Goal: Transaction & Acquisition: Book appointment/travel/reservation

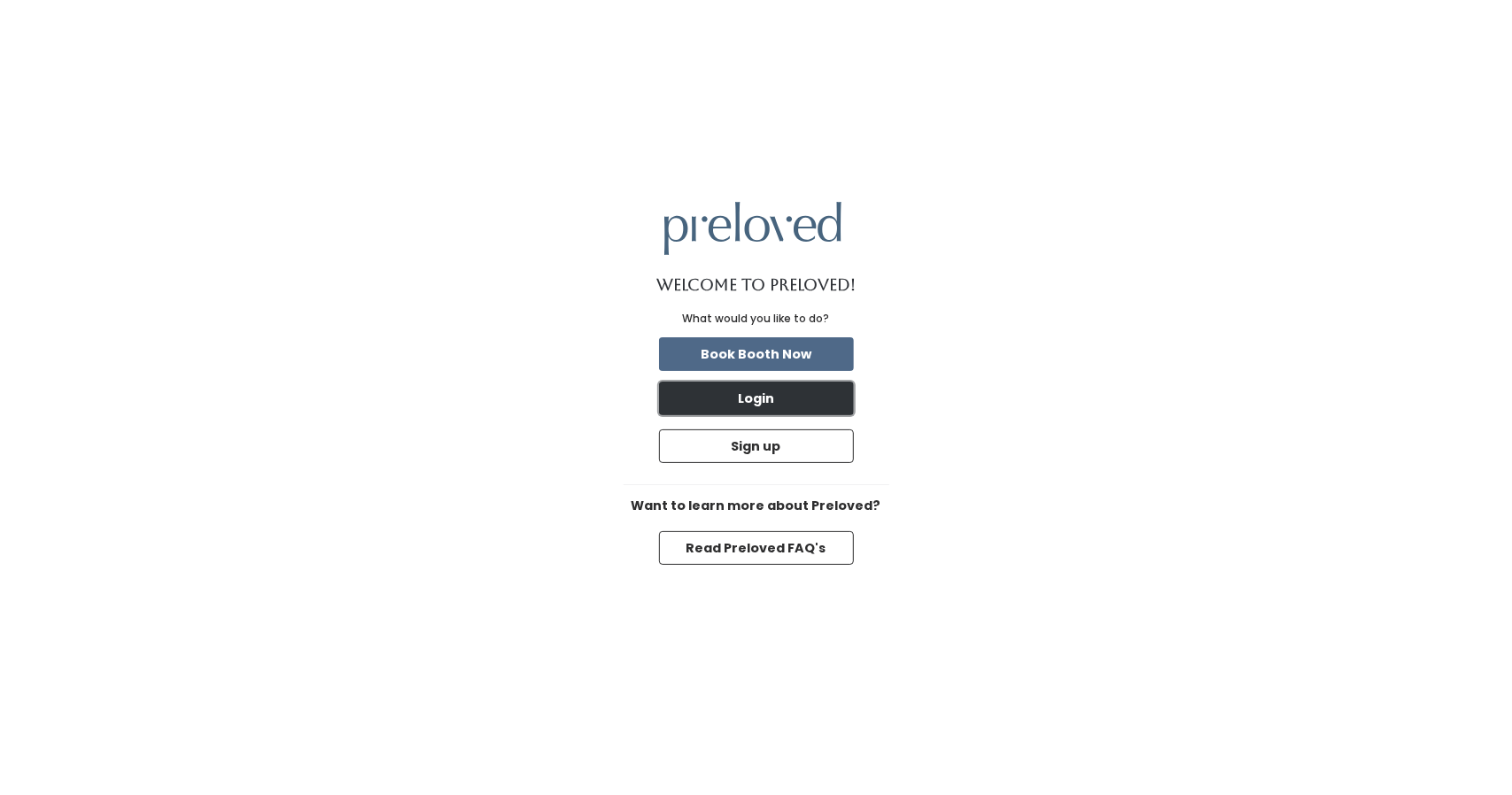
click at [800, 397] on button "Login" at bounding box center [756, 398] width 195 height 34
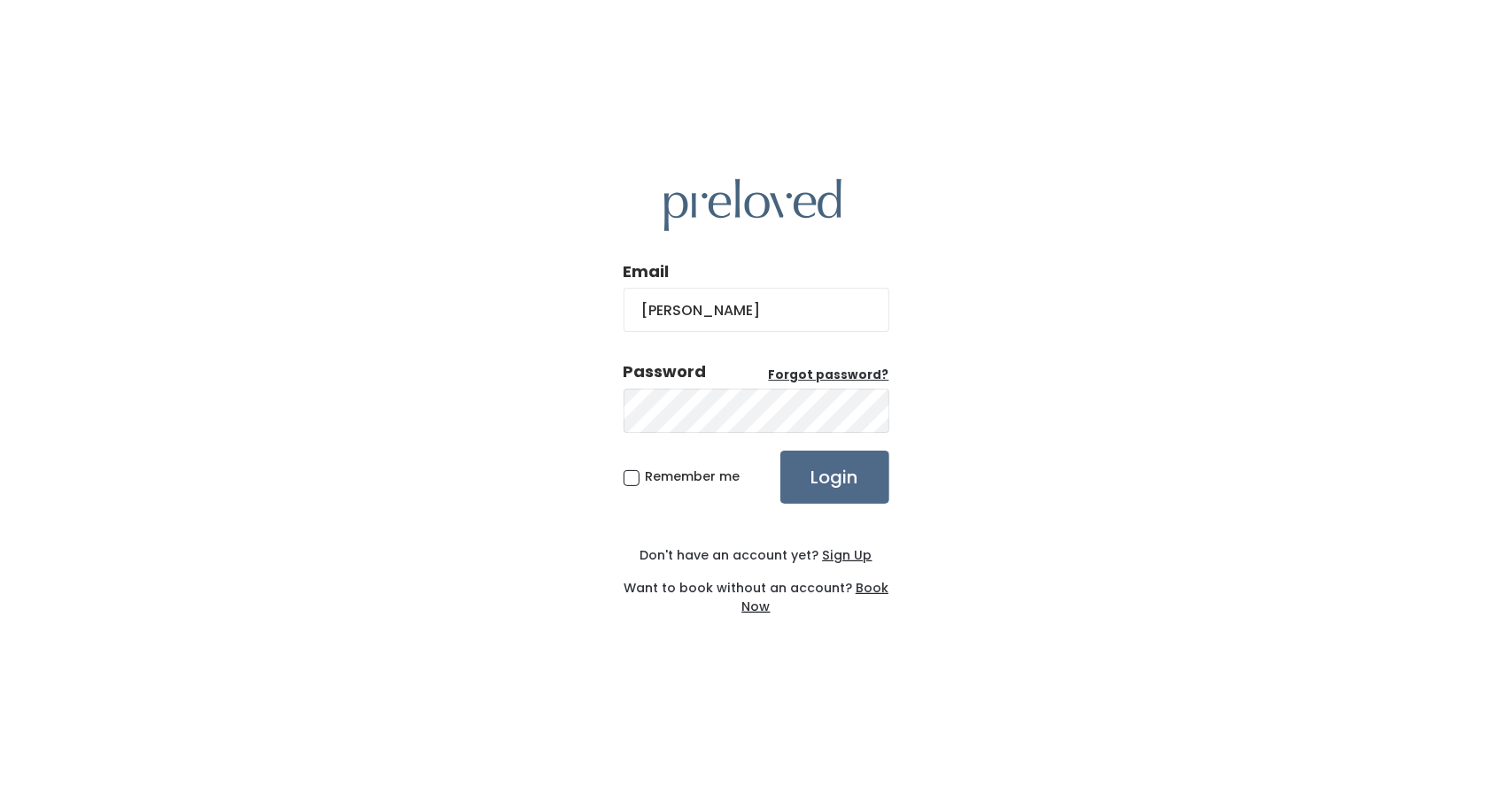
type input "brittinb16@yahoo.com"
click at [781, 451] on input "Login" at bounding box center [835, 477] width 109 height 53
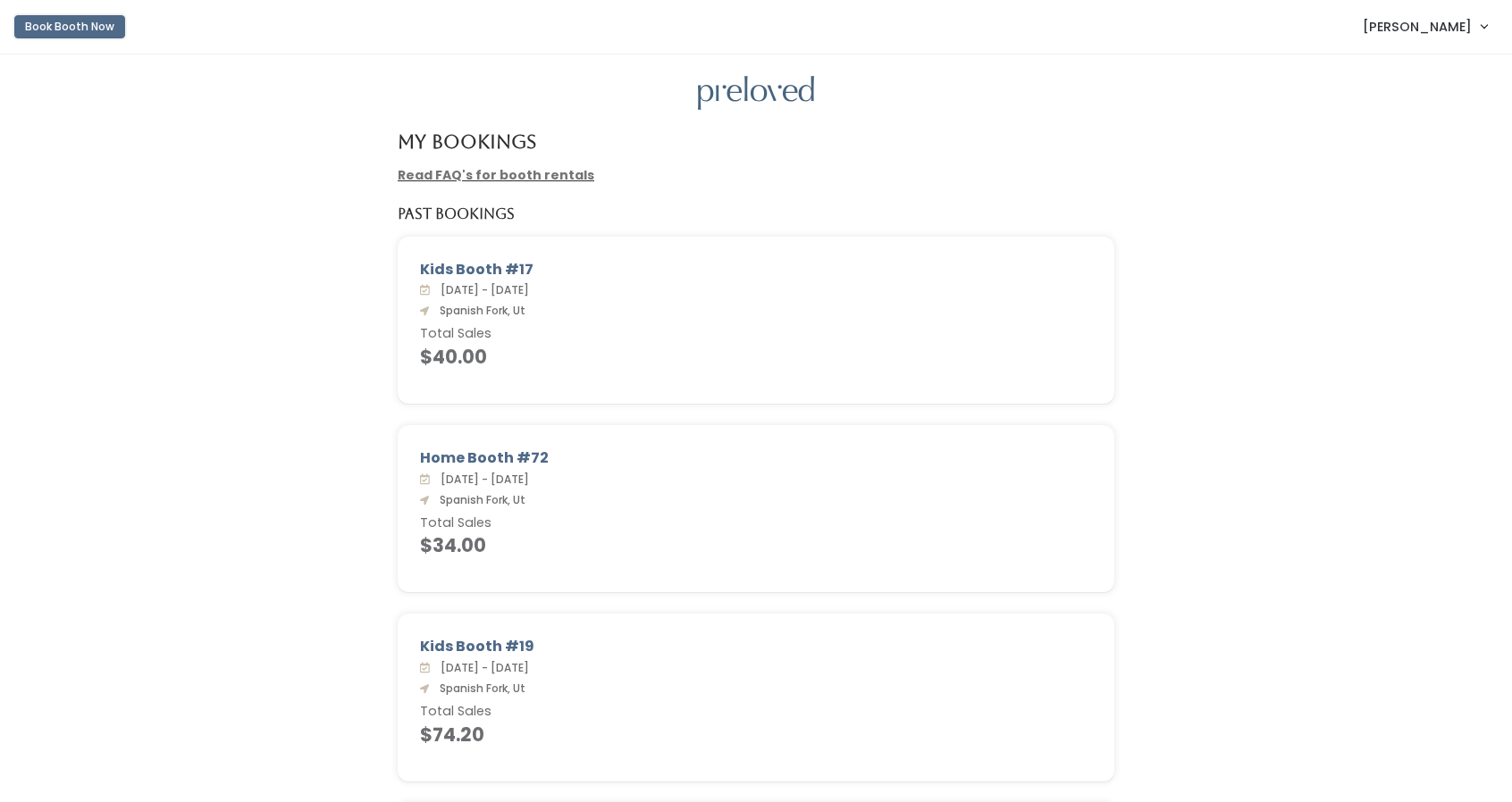
click at [95, 25] on button "Book Booth Now" at bounding box center [69, 27] width 111 height 23
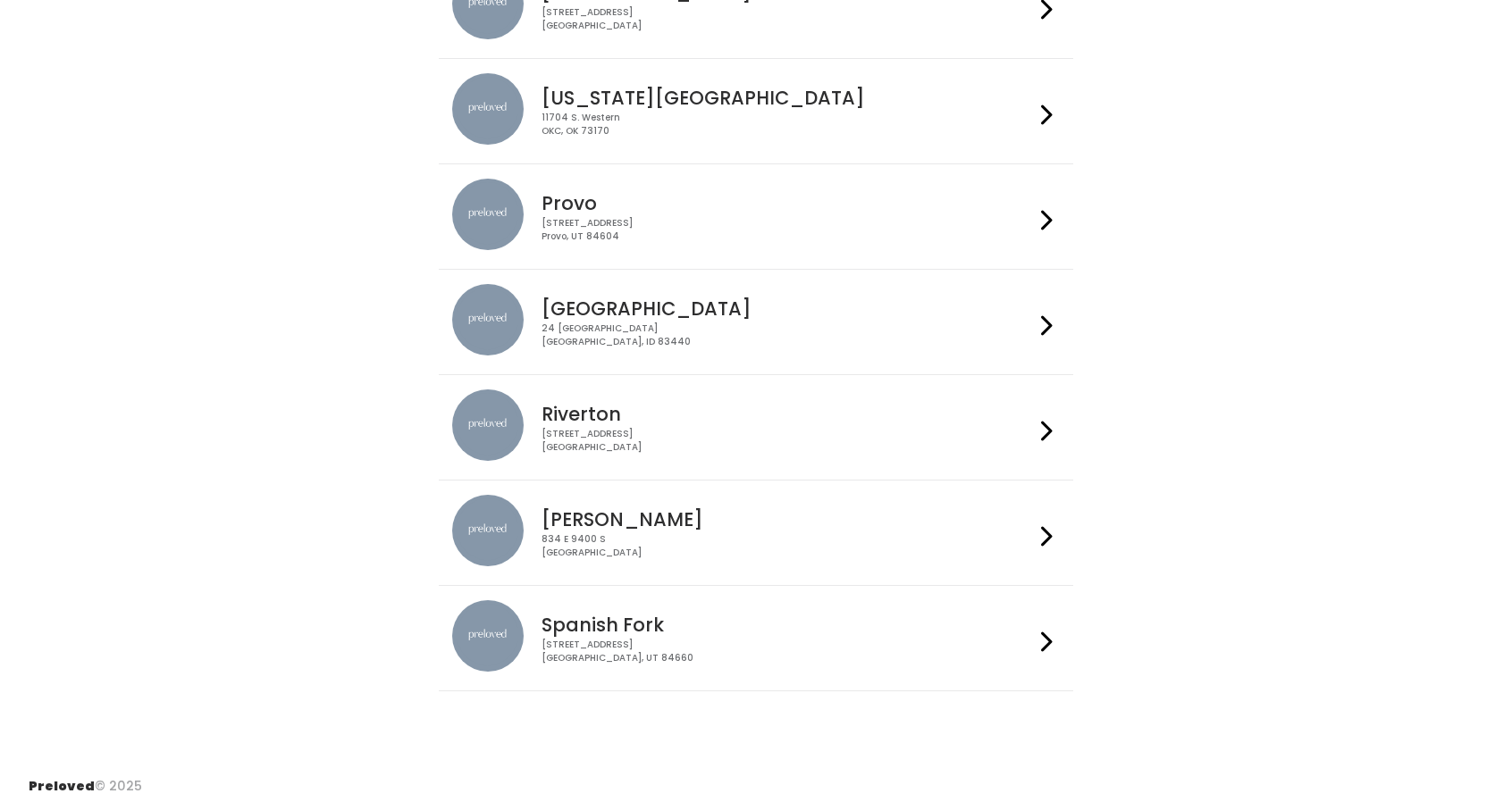
scroll to position [441, 0]
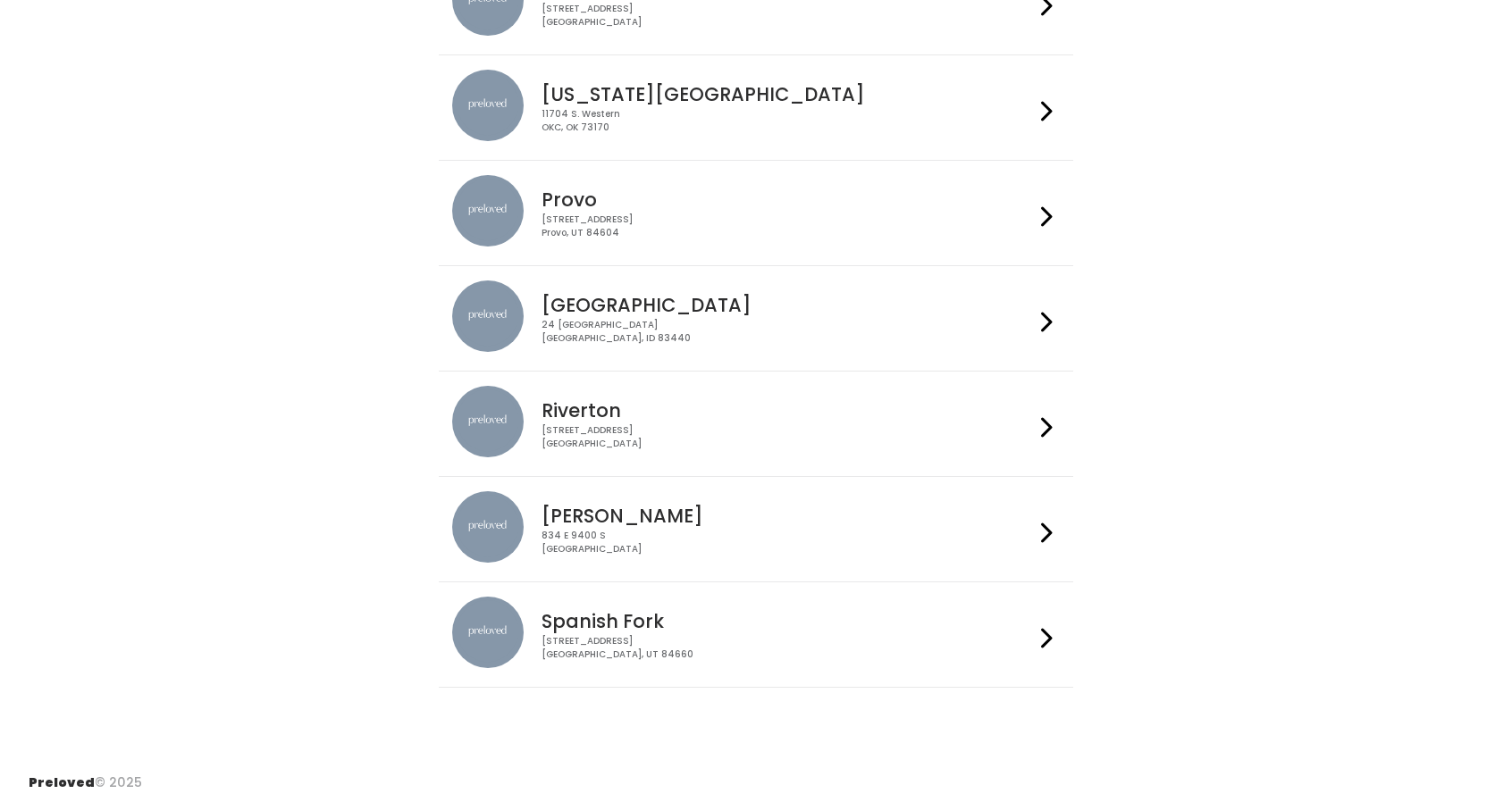
click at [1056, 629] on div at bounding box center [1046, 635] width 25 height 76
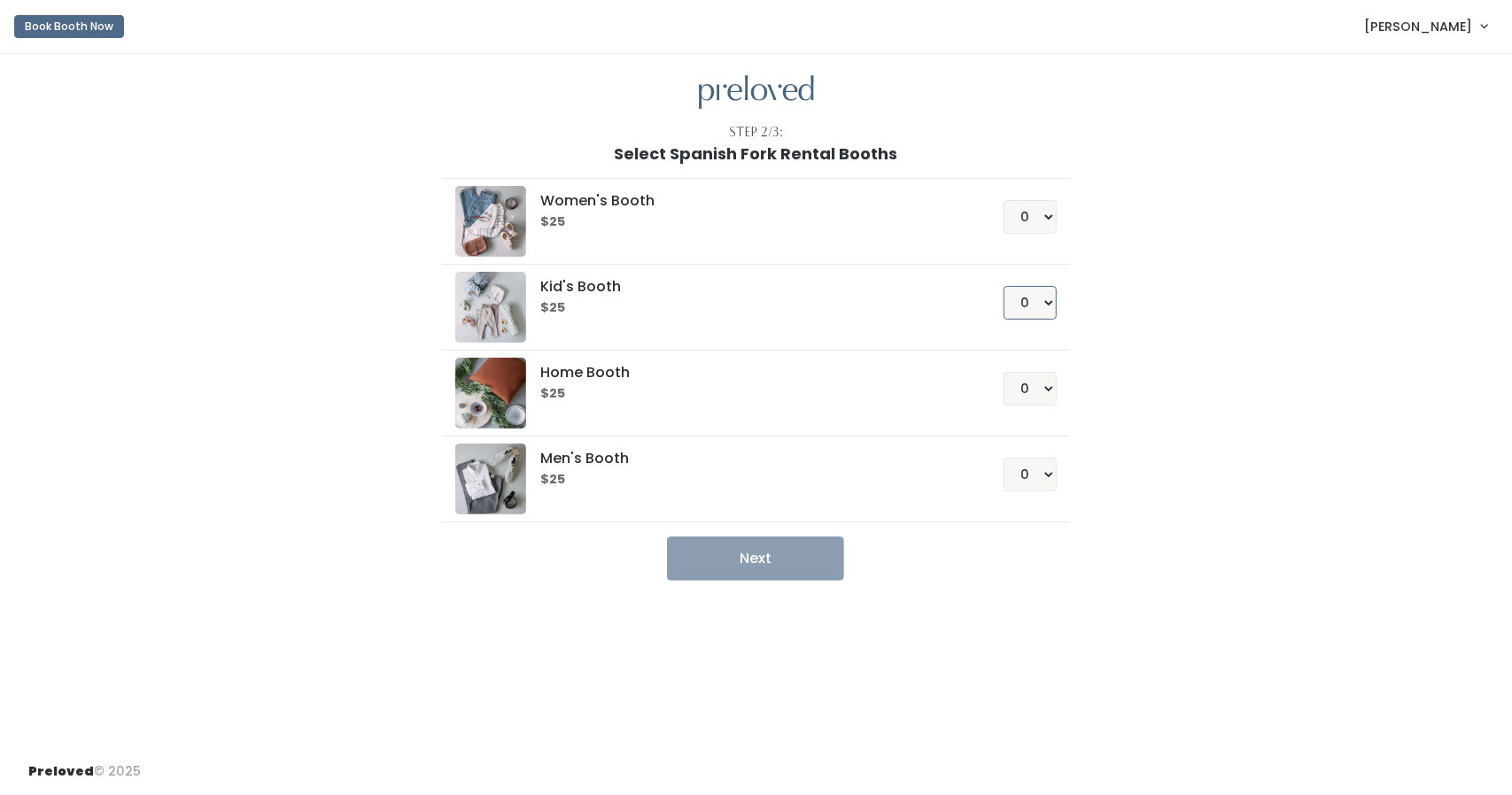
click at [1049, 305] on select "0 1 2 3 4" at bounding box center [1030, 302] width 53 height 34
select select "1"
click at [1005, 286] on select "0 1 2 3 4" at bounding box center [1030, 302] width 53 height 34
click at [1052, 215] on select "0 1 2 3 4" at bounding box center [1030, 216] width 53 height 34
select select "1"
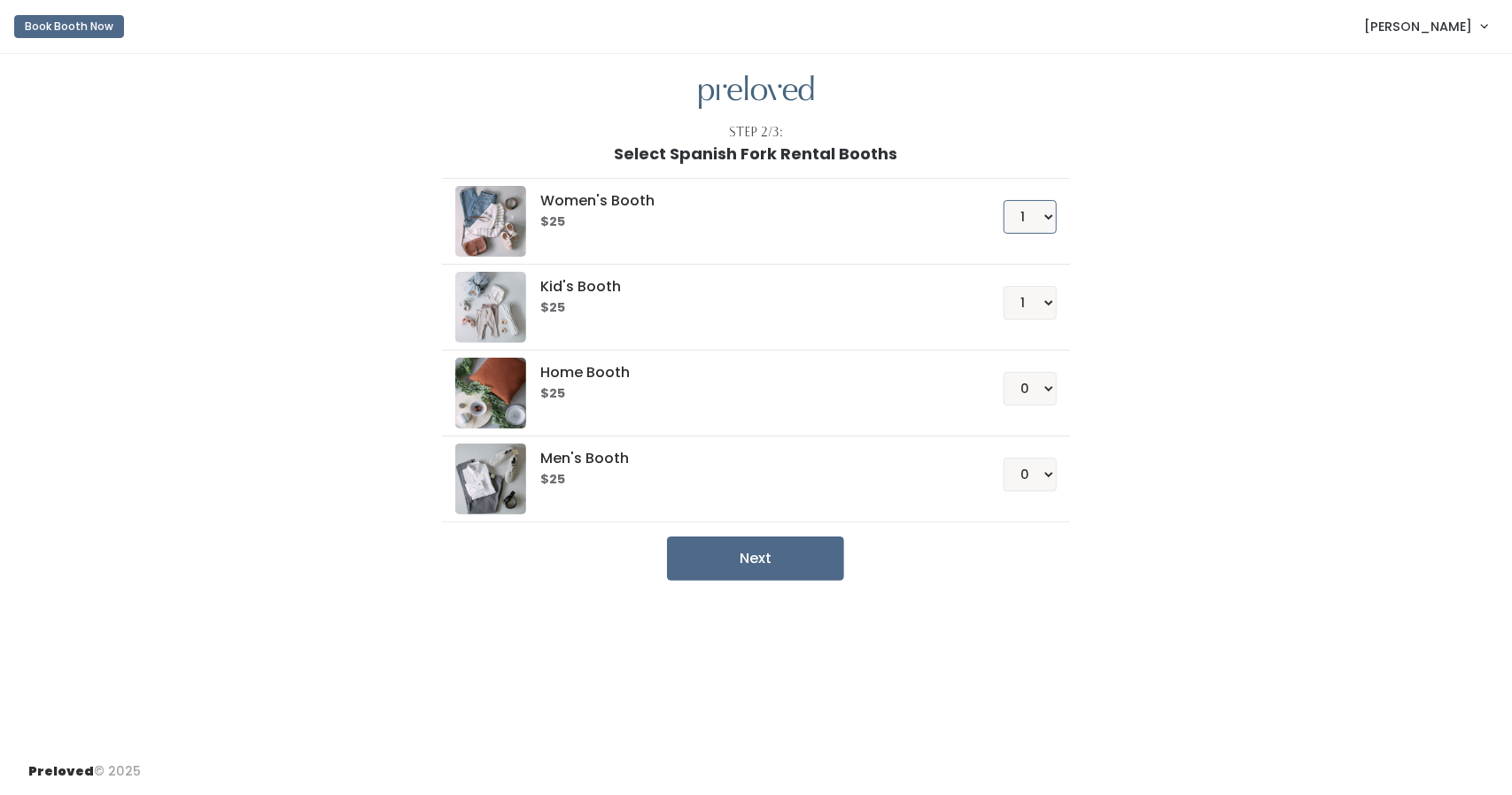
click at [1005, 200] on select "0 1 2 3 4" at bounding box center [1030, 216] width 53 height 34
click at [1046, 470] on select "0 1 2 3 4" at bounding box center [1030, 474] width 53 height 34
click at [1005, 458] on select "0 1 2 3 4" at bounding box center [1030, 474] width 53 height 34
click at [771, 550] on button "Next" at bounding box center [756, 559] width 177 height 45
click at [1047, 480] on select "0 1 2 3 4" at bounding box center [1030, 474] width 53 height 34
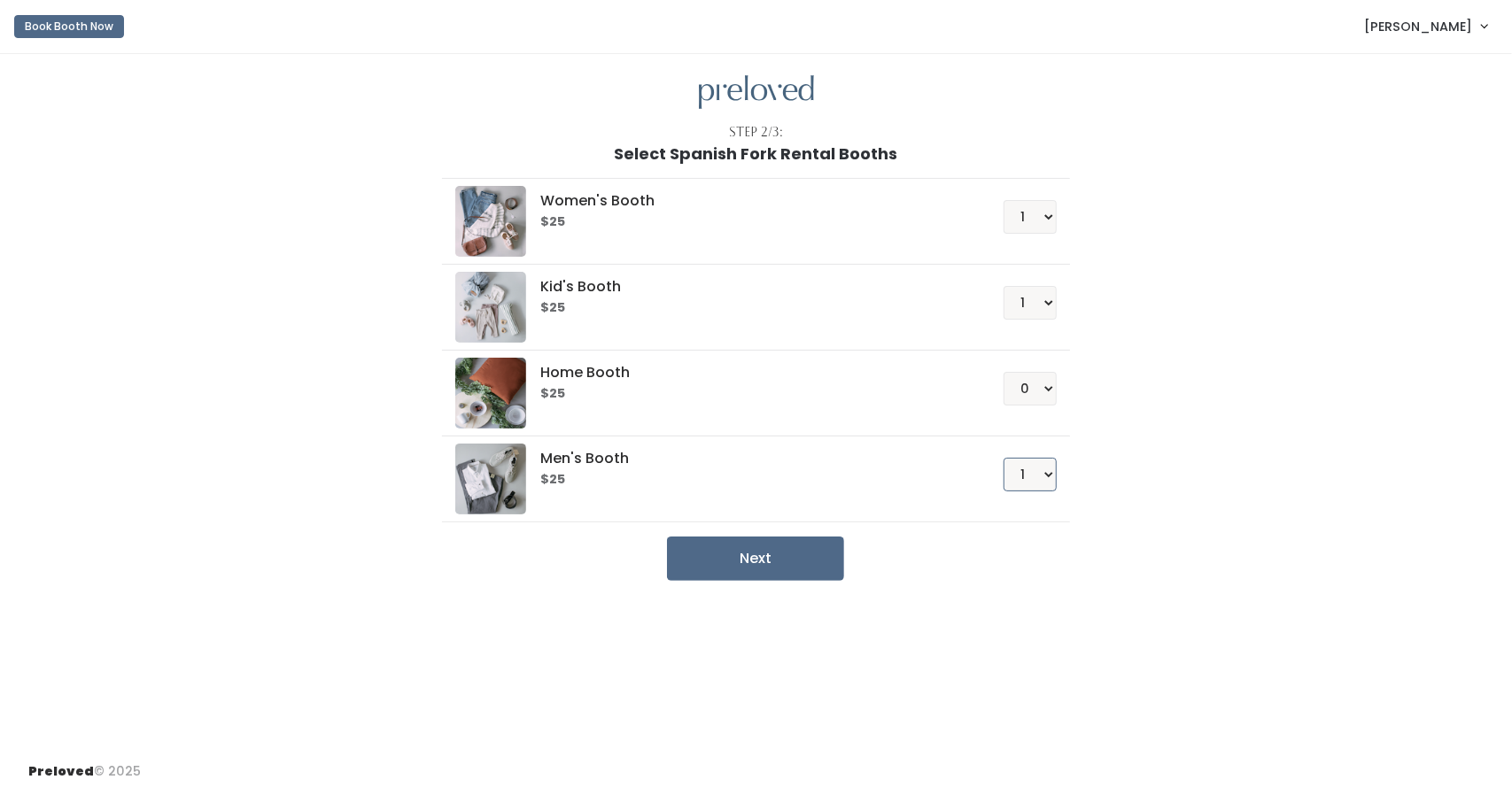
select select "0"
click at [1005, 458] on select "0 1 2 3 4" at bounding box center [1030, 474] width 53 height 34
click at [760, 556] on button "Next" at bounding box center [756, 559] width 177 height 45
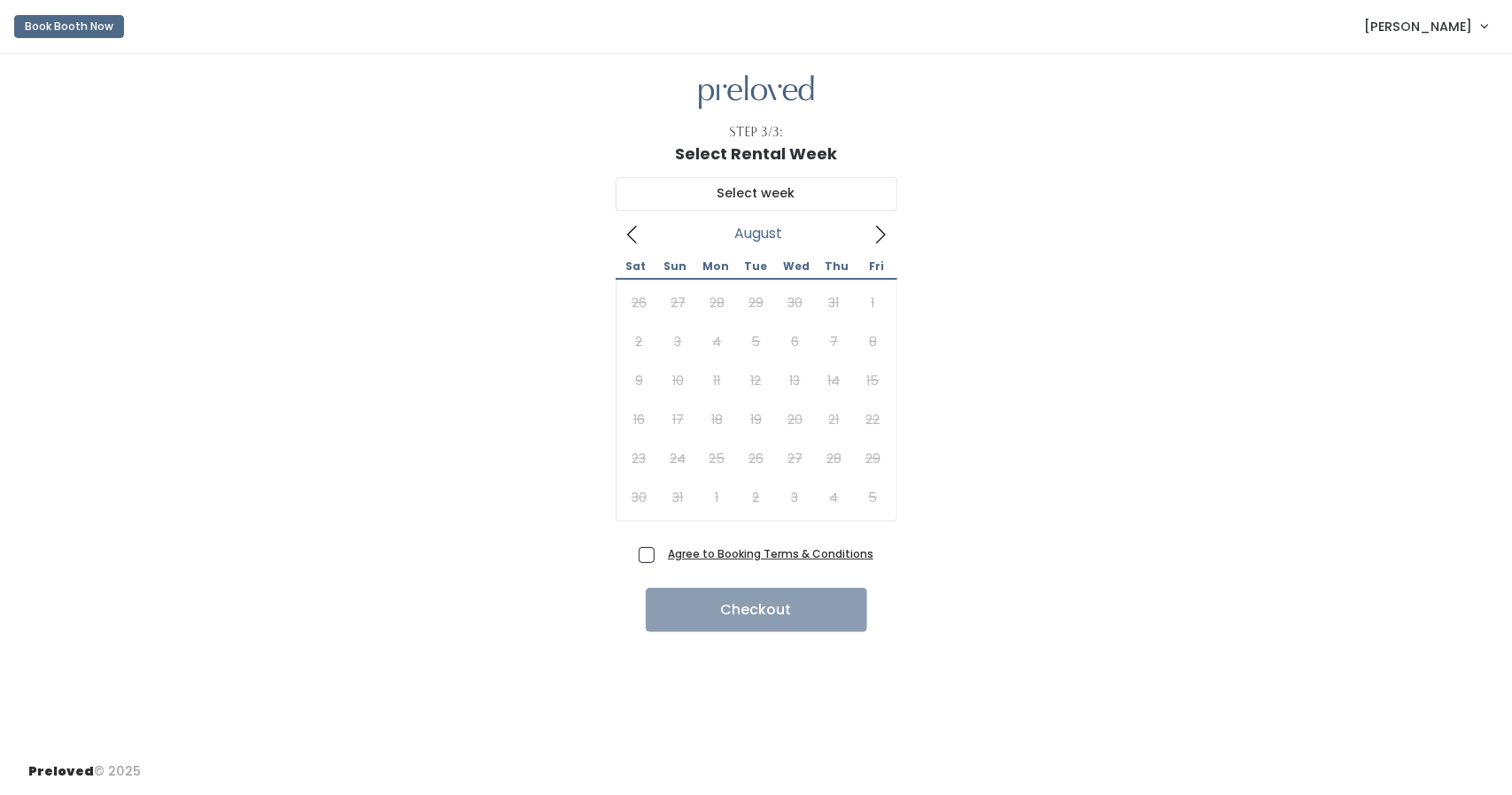
click at [866, 243] on span at bounding box center [881, 234] width 34 height 28
click at [637, 236] on icon at bounding box center [632, 235] width 19 height 19
type input "August 30 to September 5"
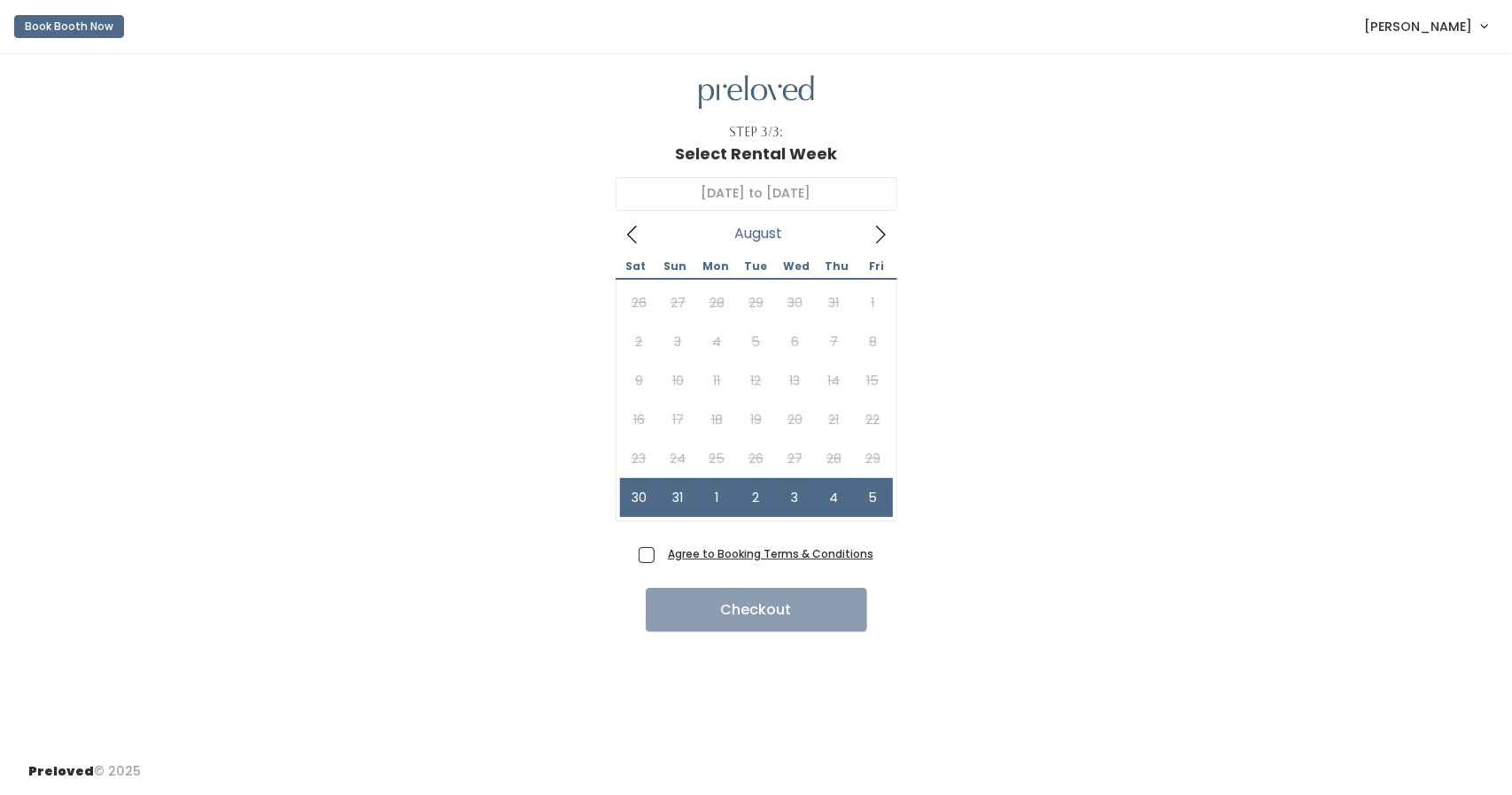
click at [660, 557] on span "Agree to Booking Terms & Conditions" at bounding box center [766, 554] width 212 height 17
click at [660, 556] on input "Agree to Booking Terms & Conditions" at bounding box center [666, 551] width 12 height 12
checkbox input "true"
click at [699, 611] on button "Checkout" at bounding box center [756, 611] width 221 height 45
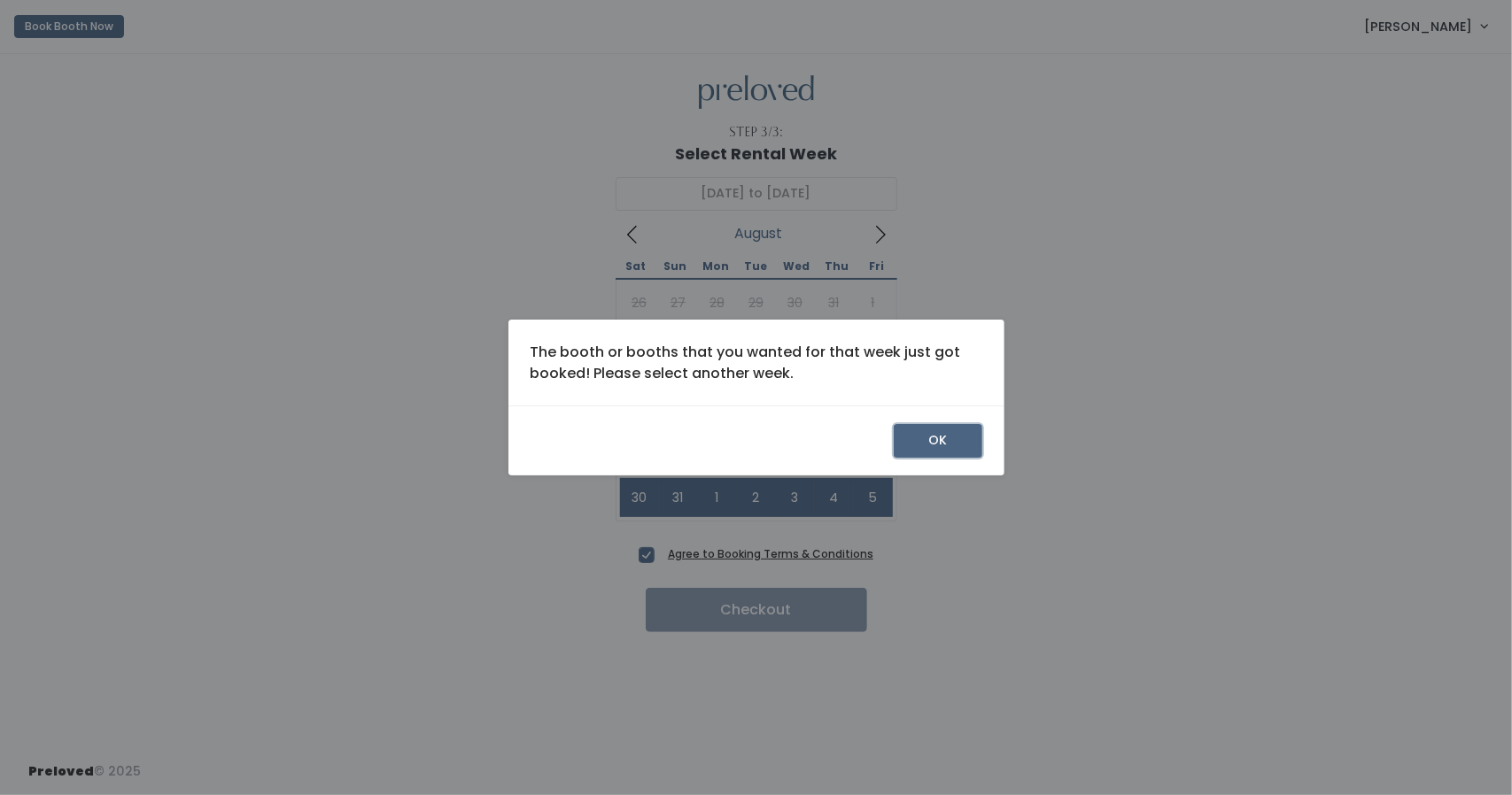
click at [964, 451] on button "OK" at bounding box center [938, 441] width 88 height 34
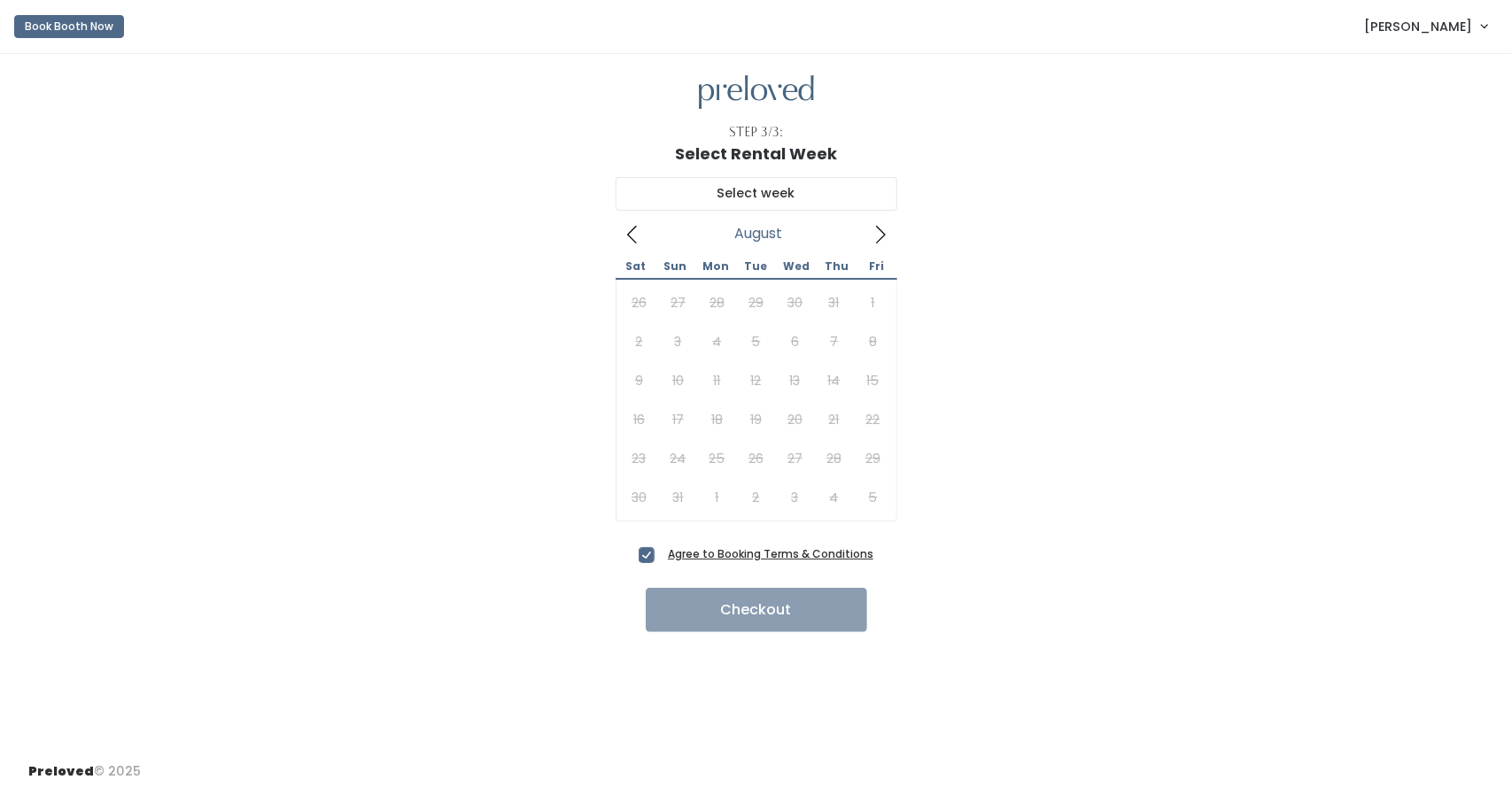
click at [630, 231] on icon at bounding box center [631, 235] width 10 height 17
click at [16, 32] on button "Book Booth Now" at bounding box center [69, 27] width 110 height 23
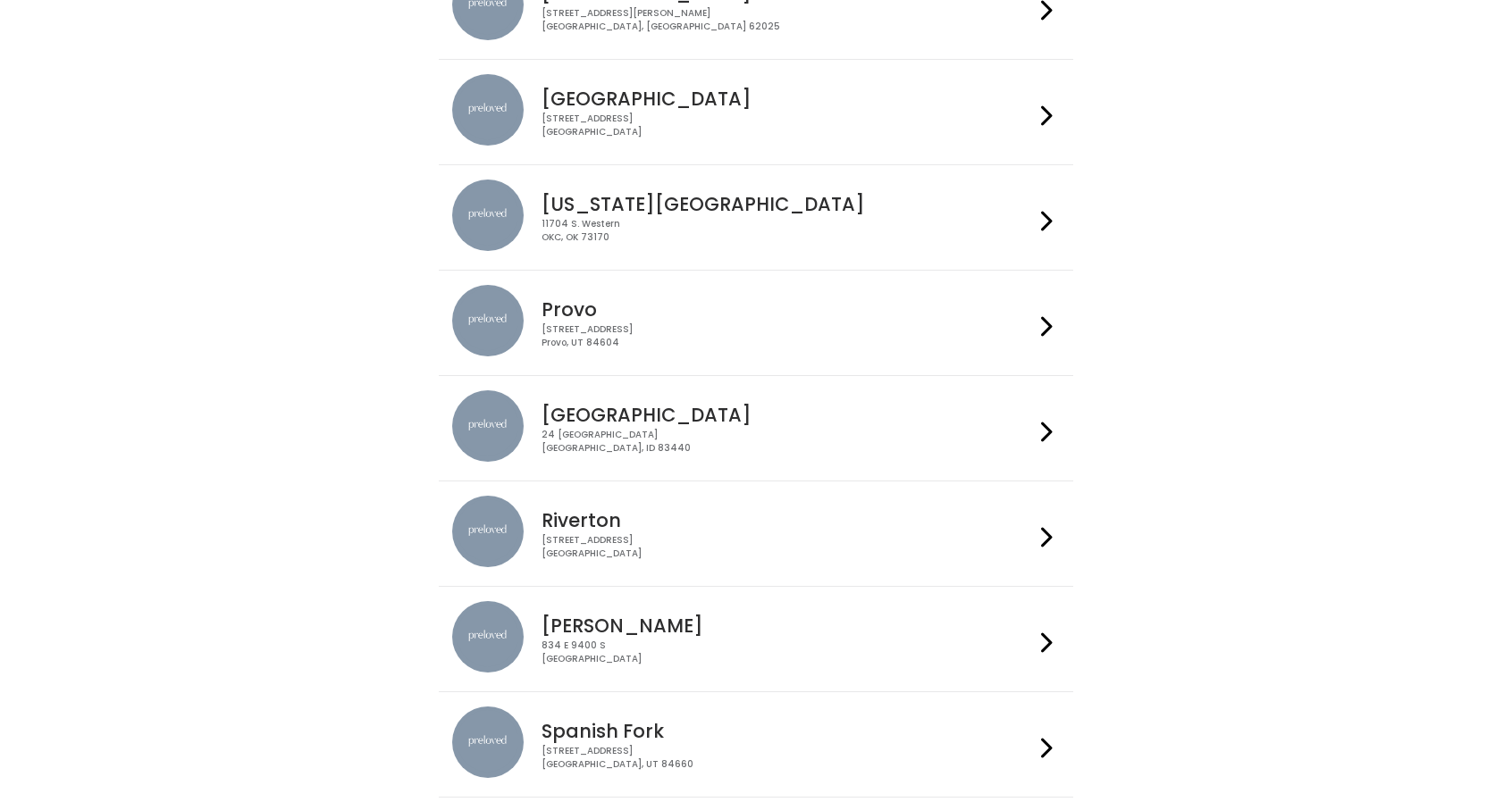
scroll to position [441, 0]
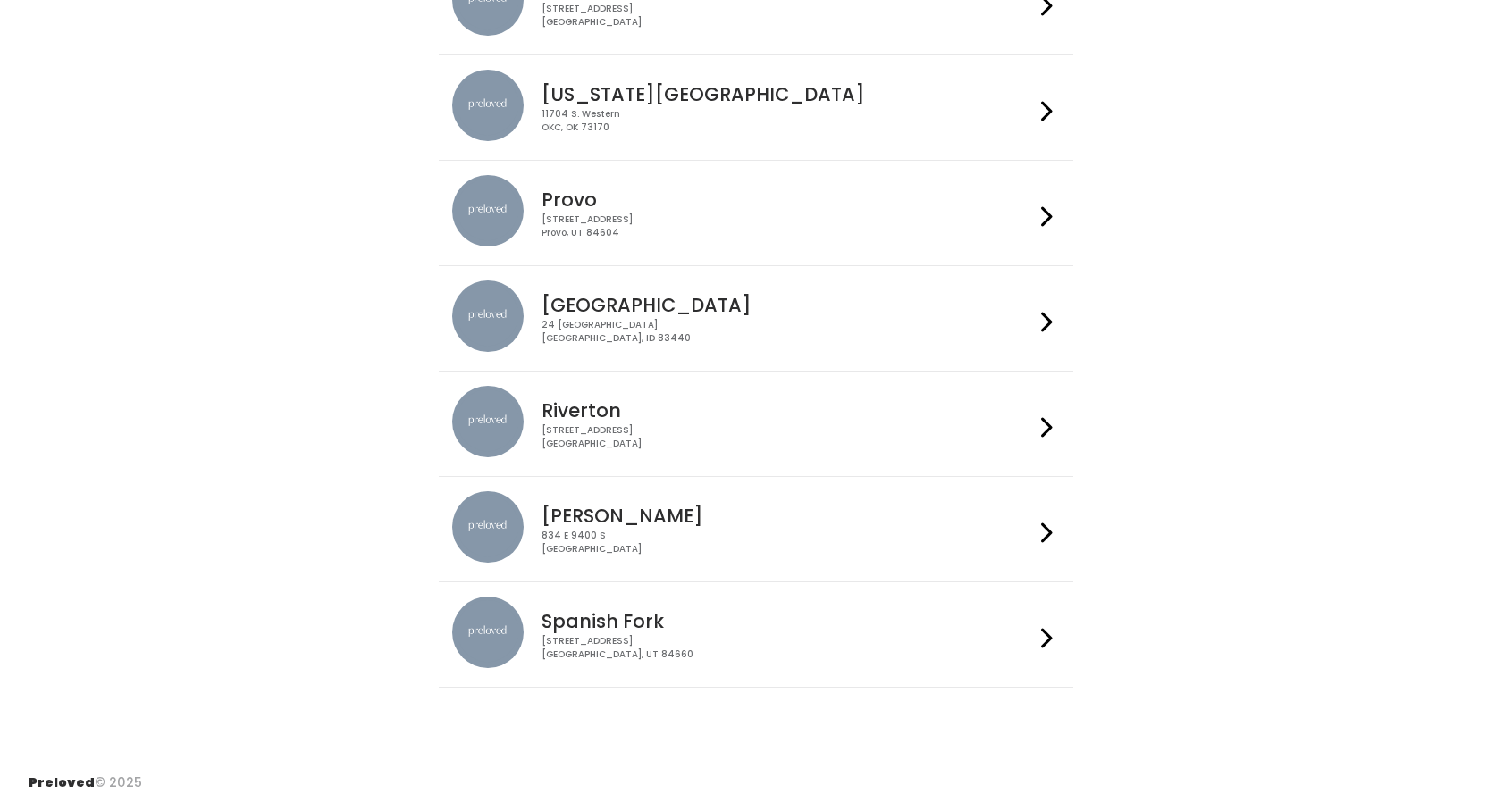
click at [987, 639] on div "[STREET_ADDRESS]" at bounding box center [787, 648] width 491 height 25
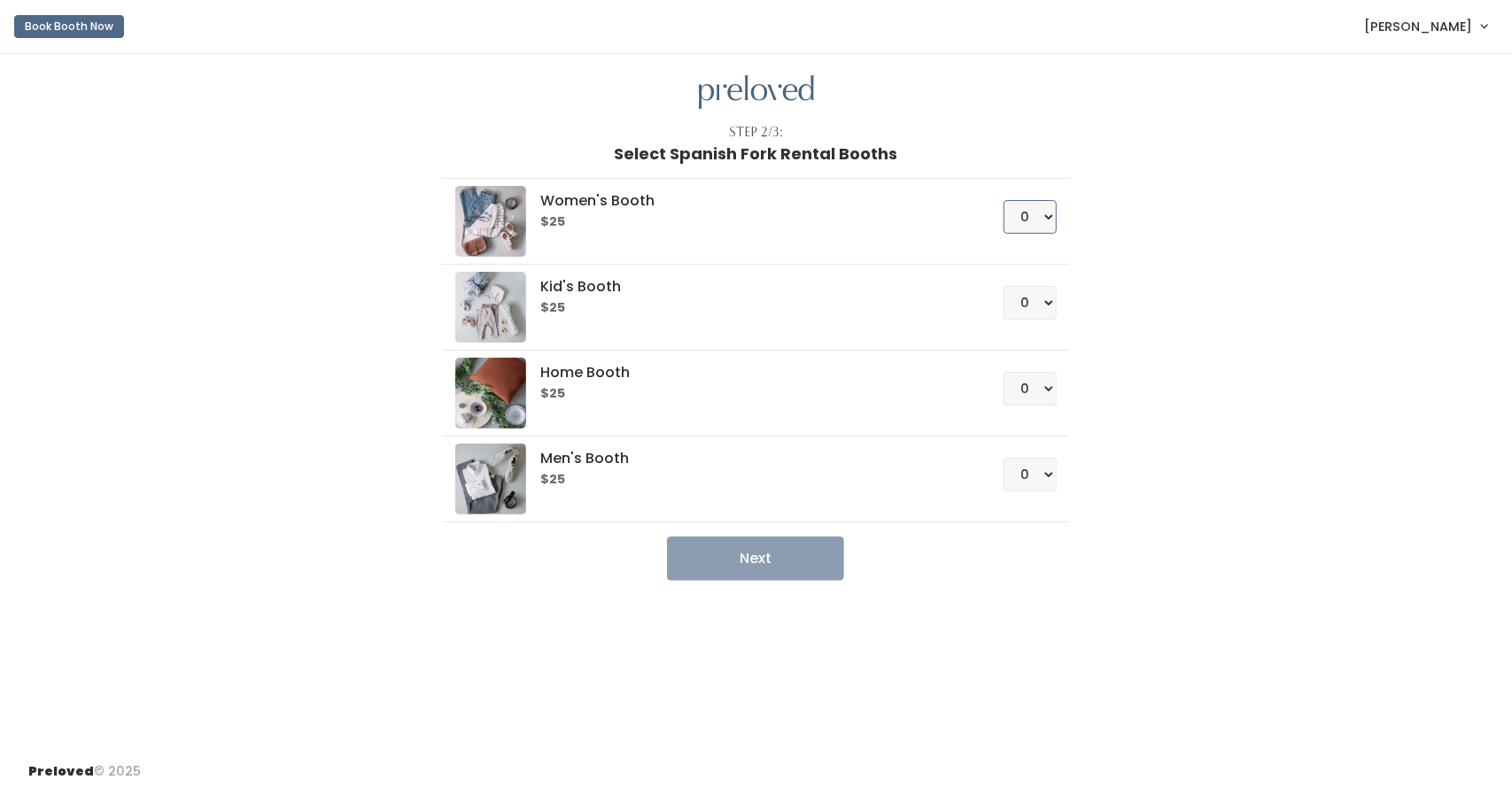
drag, startPoint x: 1040, startPoint y: 212, endPoint x: 1020, endPoint y: 218, distance: 20.9
click at [1020, 218] on select "0 1 2 3 4" at bounding box center [1030, 216] width 53 height 34
select select "1"
click at [1005, 200] on select "0 1 2 3 4" at bounding box center [1030, 216] width 53 height 34
click at [1037, 312] on select "0 1 2 3 4" at bounding box center [1030, 302] width 53 height 34
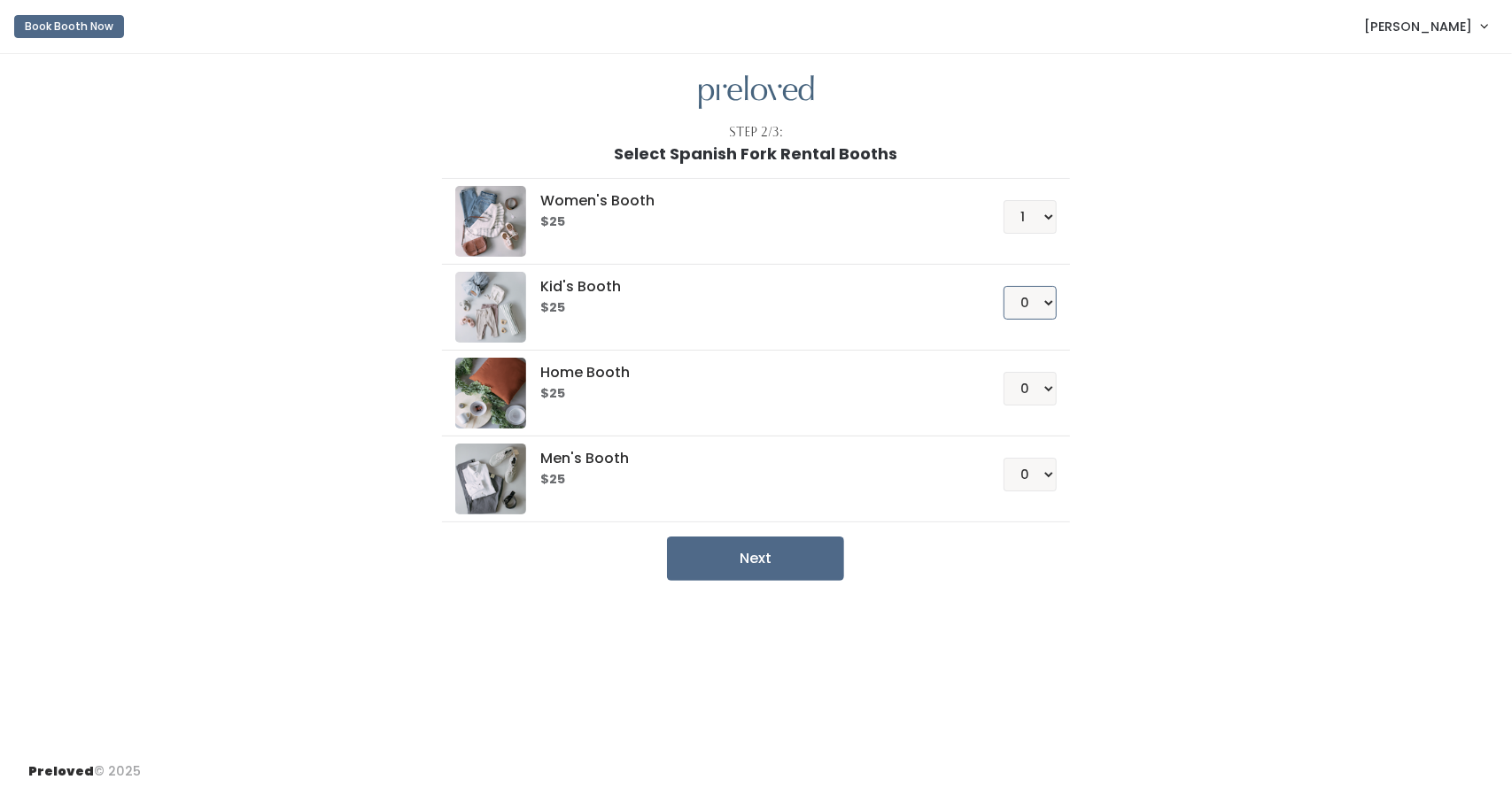
select select "1"
click at [1005, 286] on select "0 1 2 3 4" at bounding box center [1030, 302] width 53 height 34
click at [784, 579] on div "Step 2/3: Select Spanish Fork Rental Booths Women's Booth $25 0 1 2 3 4 Kid's B…" at bounding box center [756, 401] width 1512 height 694
click at [773, 559] on button "Next" at bounding box center [756, 559] width 177 height 45
drag, startPoint x: 1046, startPoint y: 212, endPoint x: 1006, endPoint y: 209, distance: 40.1
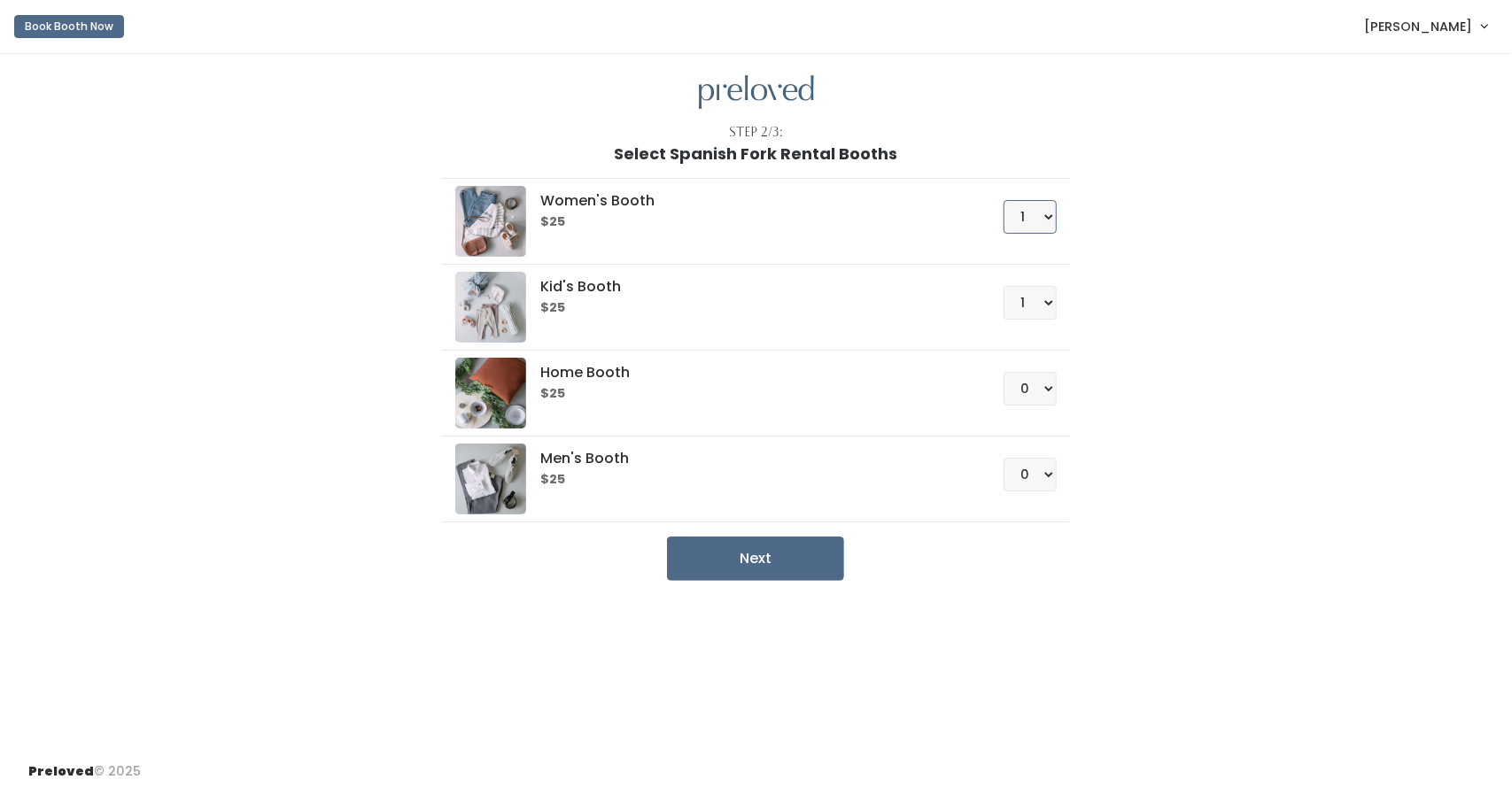
click at [1006, 209] on select "0 1 2 3 4" at bounding box center [1030, 216] width 53 height 34
select select "0"
click at [1005, 200] on select "0 1 2 3 4" at bounding box center [1030, 216] width 53 height 34
click at [1031, 474] on select "0 1 2 3 4" at bounding box center [1030, 474] width 53 height 34
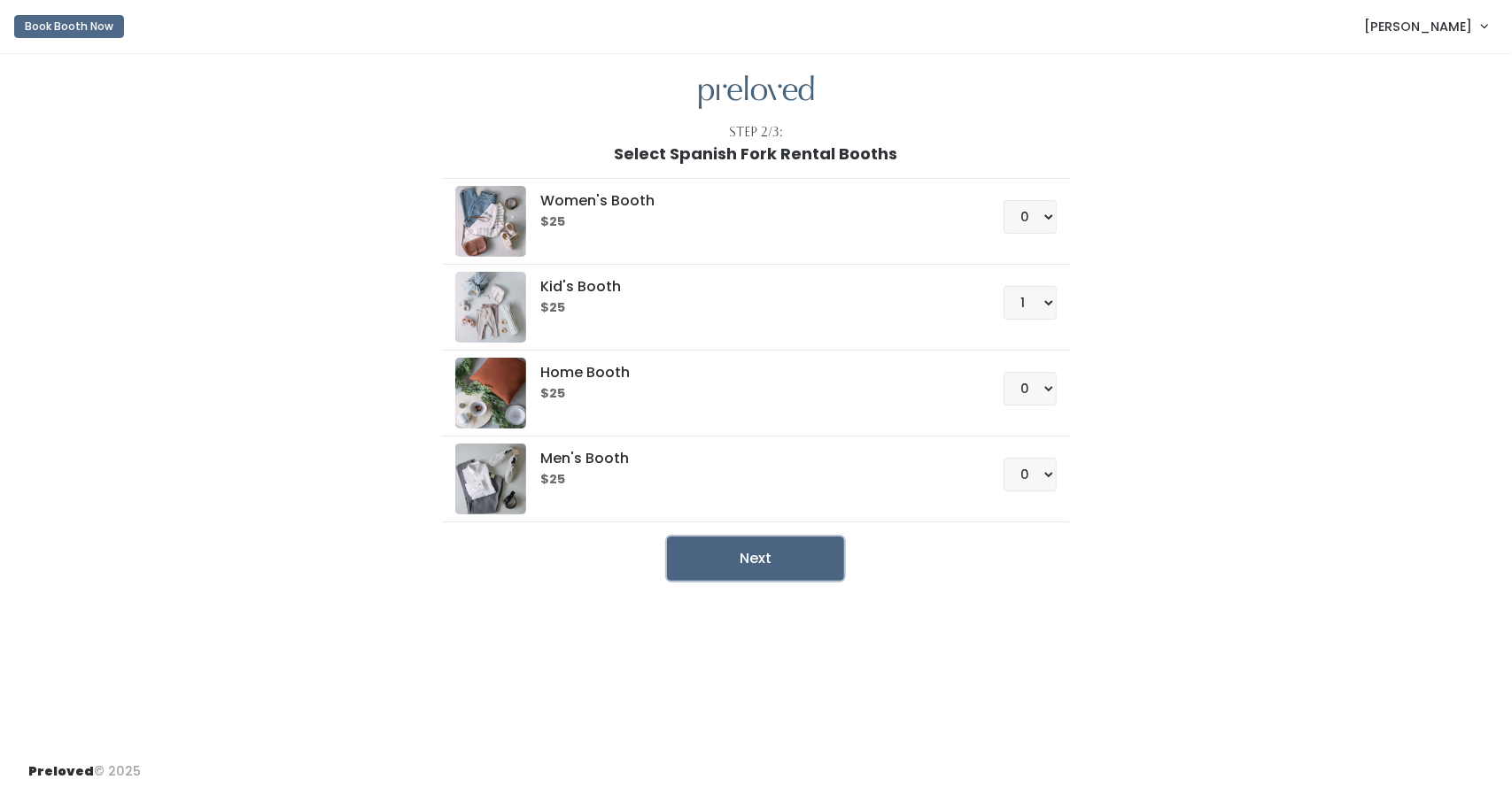
click at [812, 552] on button "Next" at bounding box center [756, 559] width 177 height 45
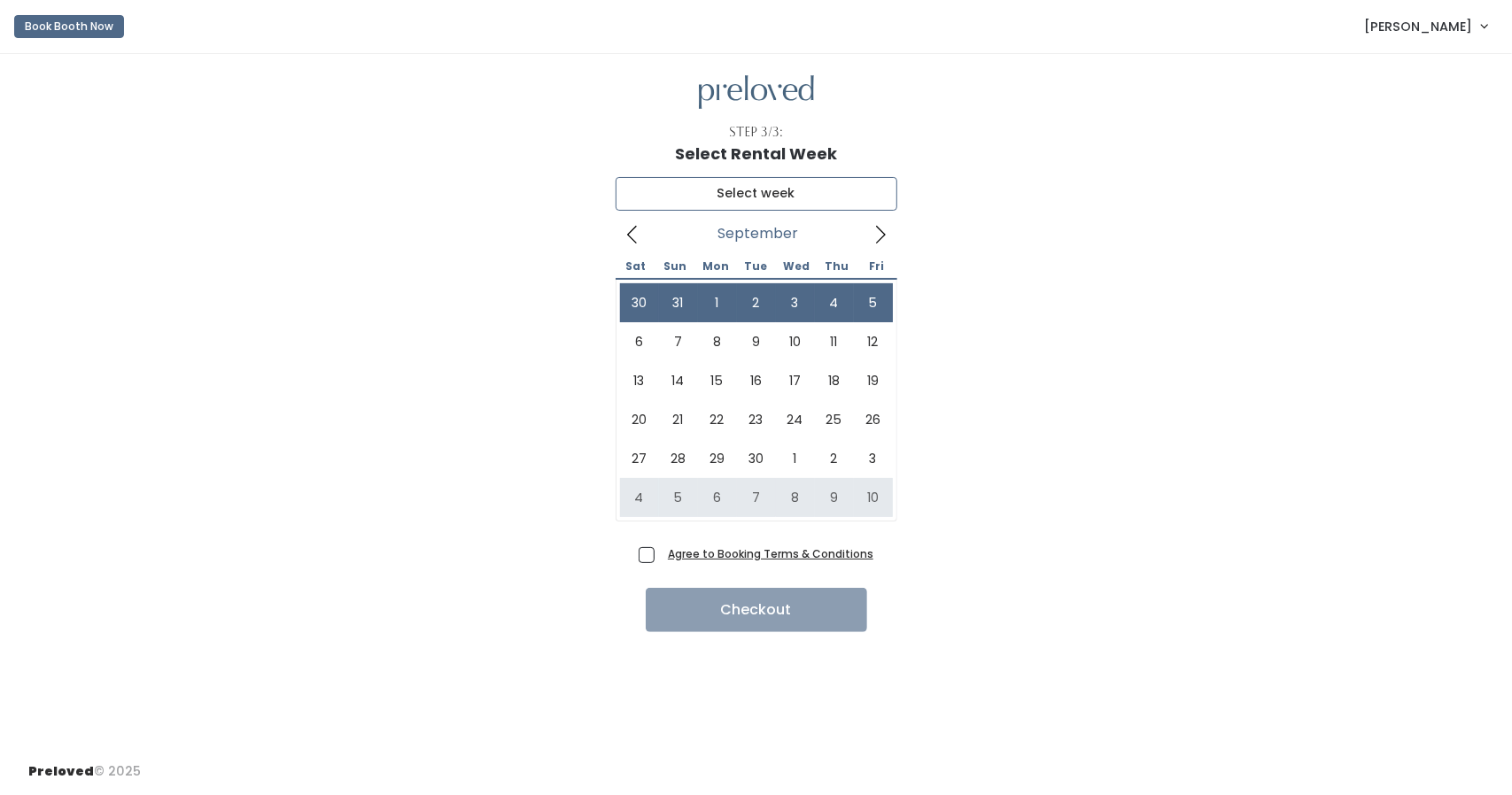
type input "August 30 to September 5"
click at [638, 233] on icon at bounding box center [632, 235] width 19 height 19
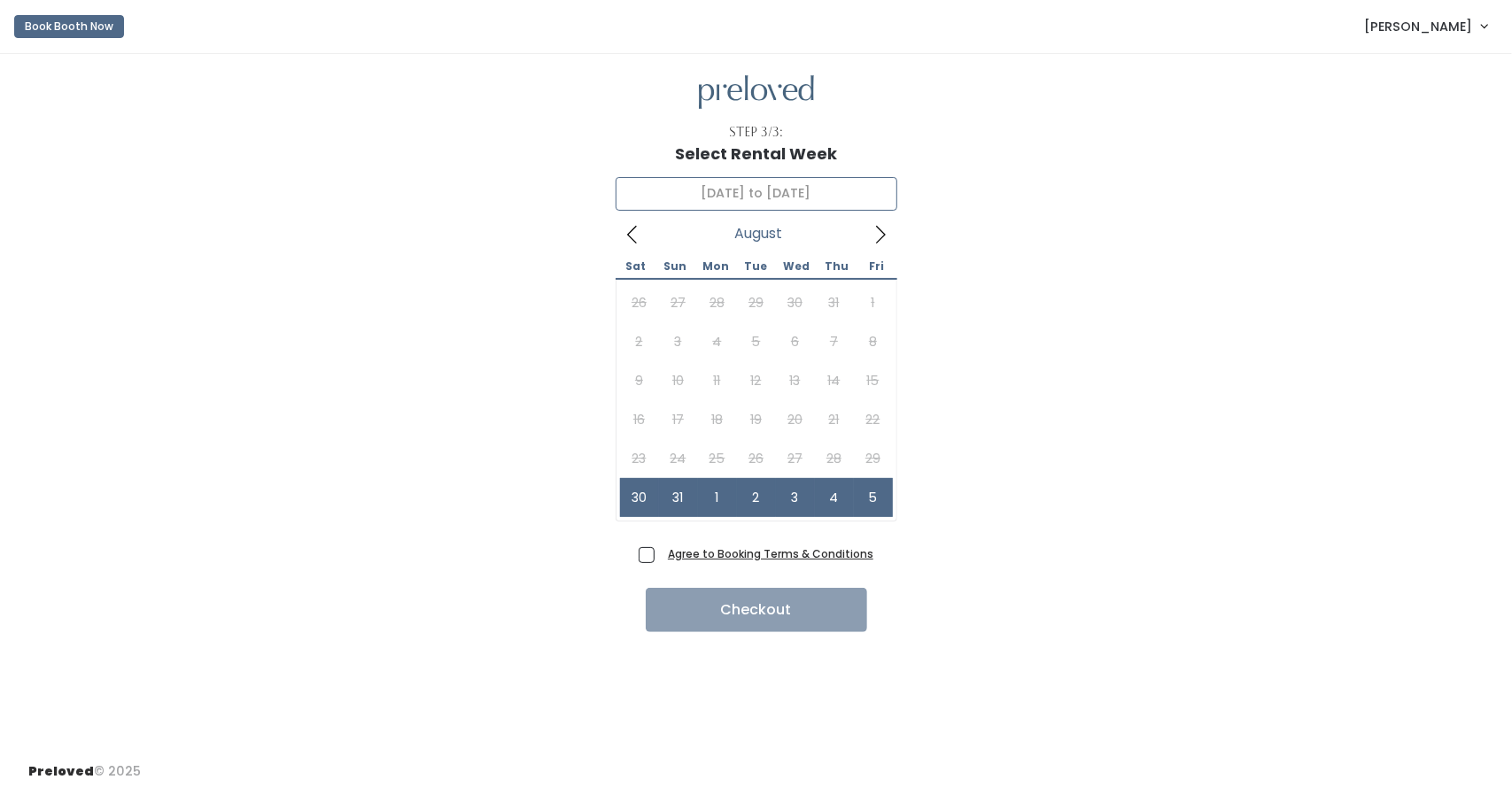
click at [638, 233] on icon at bounding box center [632, 235] width 19 height 19
click at [660, 557] on span "Agree to Booking Terms & Conditions" at bounding box center [766, 554] width 212 height 17
click at [660, 556] on input "Agree to Booking Terms & Conditions" at bounding box center [666, 551] width 12 height 12
checkbox input "true"
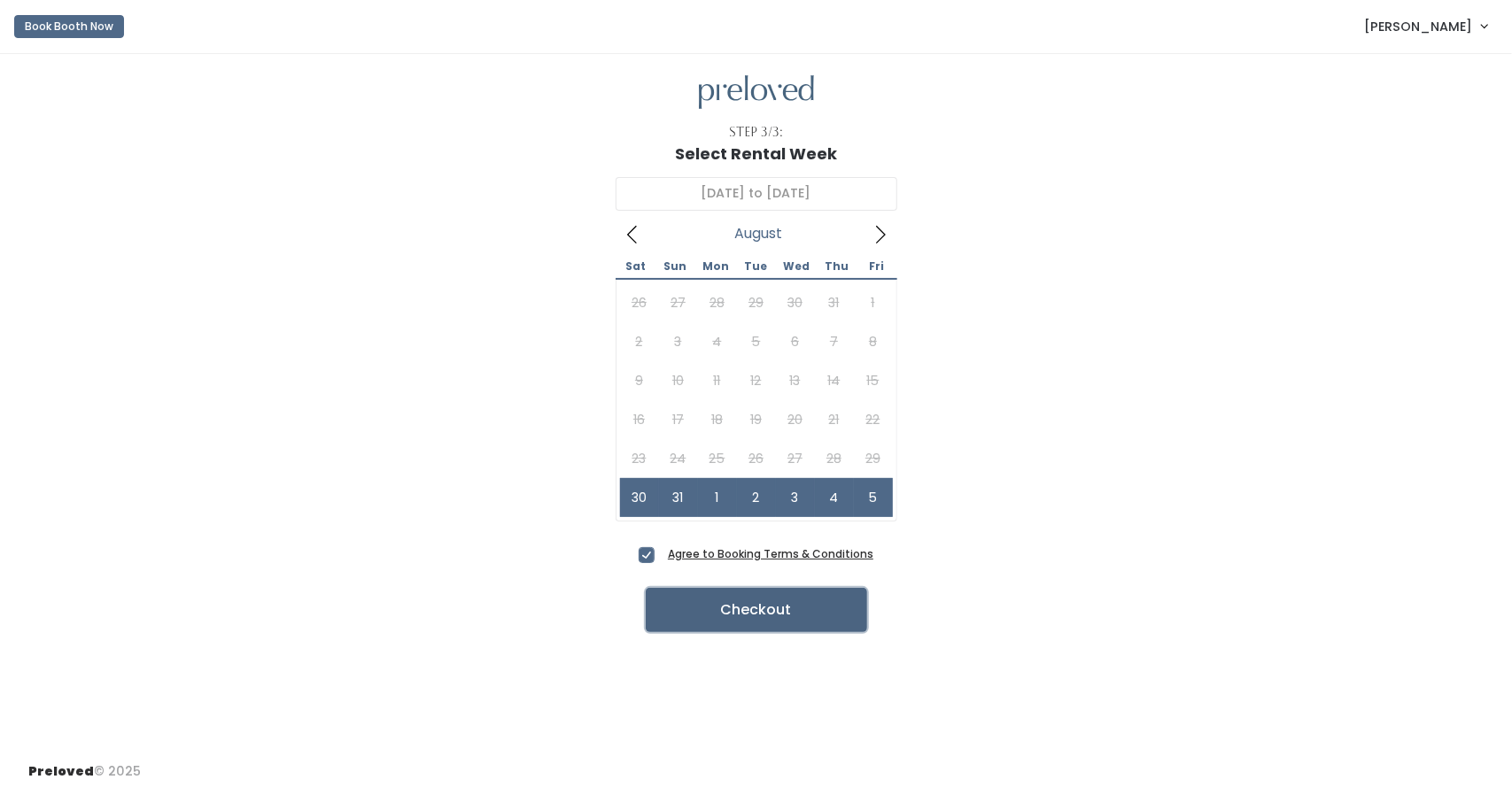
click at [688, 608] on button "Checkout" at bounding box center [756, 611] width 221 height 45
